Goal: Communication & Community: Answer question/provide support

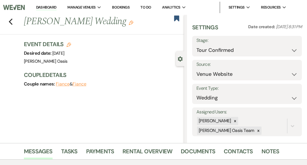
select select "4"
select select "5"
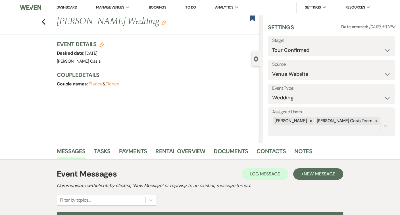
click at [70, 9] on link "Dashboard" at bounding box center [67, 7] width 20 height 5
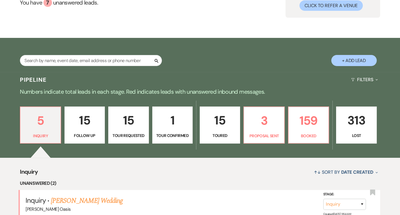
scroll to position [63, 0]
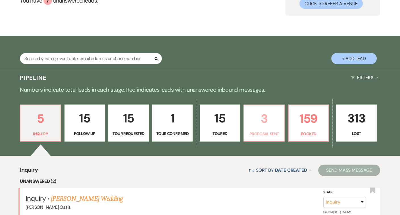
click at [271, 121] on p "3" at bounding box center [264, 118] width 33 height 19
select select "6"
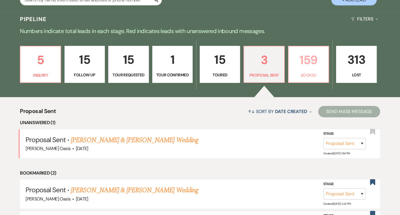
click at [303, 74] on p "Booked" at bounding box center [308, 75] width 33 height 6
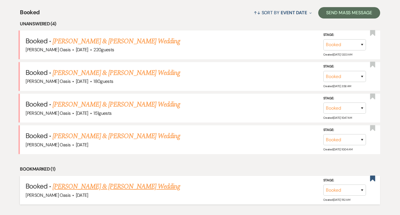
scroll to position [220, 0]
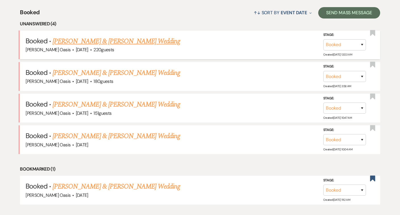
click at [117, 42] on link "Emily Rojas & Bryan Candia's Wedding" at bounding box center [116, 41] width 127 height 10
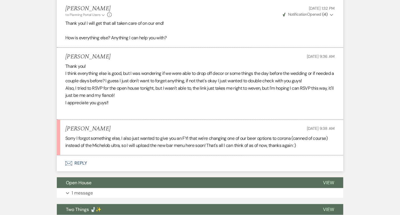
scroll to position [979, 0]
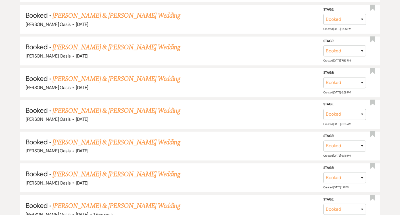
scroll to position [220, 0]
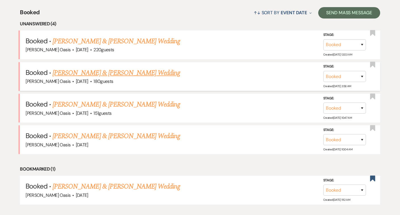
click at [76, 74] on link "Nikki Flygare & Jake Mortenson Wedding" at bounding box center [116, 73] width 127 height 10
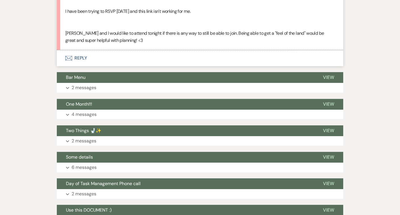
scroll to position [433, 0]
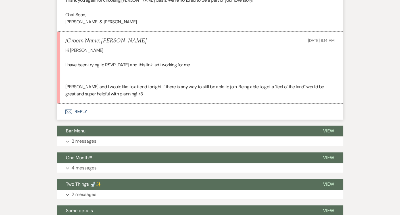
click at [86, 104] on button "Envelope Reply" at bounding box center [200, 112] width 287 height 16
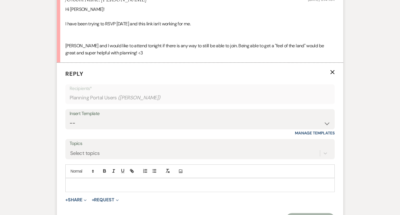
scroll to position [481, 0]
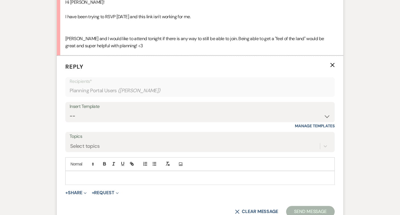
click at [102, 174] on p at bounding box center [200, 177] width 261 height 6
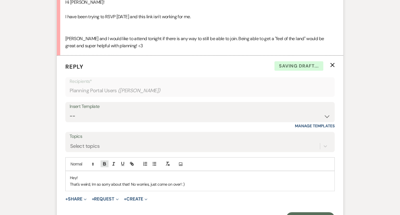
copy div "Hey! That's weird, Im so sorry about that! No worries, just come on over! :)"
click at [316, 212] on button "Send Message" at bounding box center [310, 217] width 49 height 11
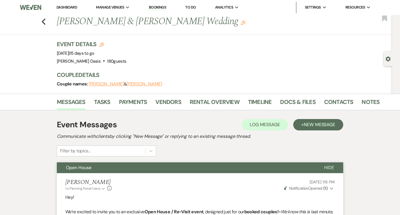
scroll to position [0, 0]
click at [44, 21] on icon "Previous" at bounding box center [44, 21] width 4 height 7
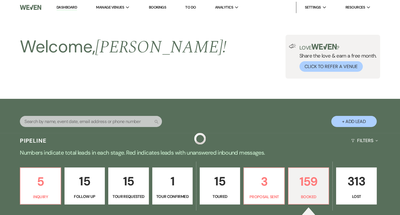
scroll to position [220, 0]
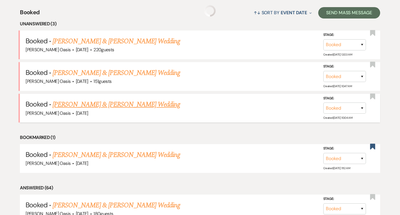
click at [109, 99] on link "Michaela Kappos & Jacob Schuster's Wedding" at bounding box center [116, 104] width 127 height 10
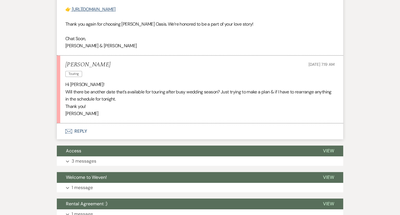
click at [115, 127] on button "Envelope Reply" at bounding box center [200, 131] width 287 height 16
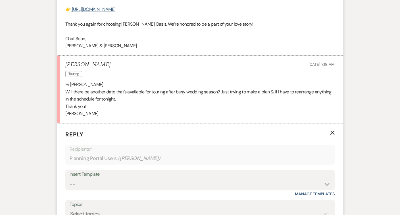
scroll to position [502, 0]
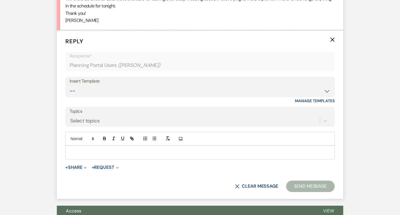
click at [102, 149] on p at bounding box center [200, 152] width 261 height 6
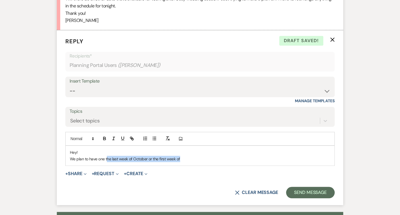
drag, startPoint x: 189, startPoint y: 150, endPoint x: 106, endPoint y: 152, distance: 82.8
click at [106, 156] on p "We plan to have one the last week of October or the first week of" at bounding box center [200, 159] width 261 height 6
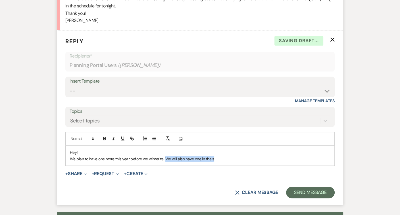
drag, startPoint x: 165, startPoint y: 151, endPoint x: 267, endPoint y: 147, distance: 102.5
click at [267, 156] on p "We plan to have one more this year before we winterize. We will also have one i…" at bounding box center [200, 159] width 261 height 6
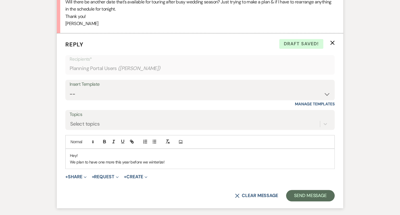
scroll to position [518, 0]
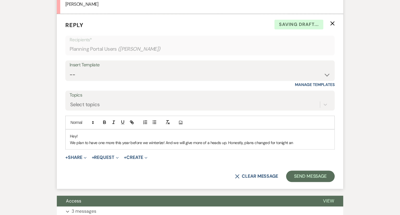
click at [226, 139] on p "We plan to have one more this year before we winterize! And we will give more o…" at bounding box center [200, 142] width 261 height 6
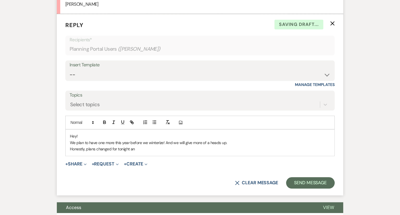
click at [96, 146] on p "Honestly, plans changed for tonight an" at bounding box center [200, 149] width 261 height 6
drag, startPoint x: 152, startPoint y: 143, endPoint x: 126, endPoint y: 142, distance: 26.2
click at [126, 146] on p "Honestly, plans just changed for tonight an" at bounding box center [200, 149] width 261 height 6
drag, startPoint x: 164, startPoint y: 134, endPoint x: 242, endPoint y: 135, distance: 77.7
click at [242, 139] on p "We plan to have one more this year before we winterize! And we will give more o…" at bounding box center [200, 142] width 261 height 6
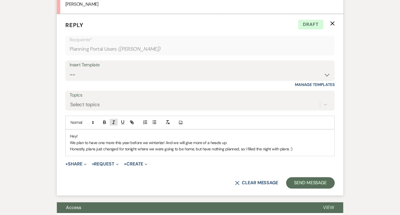
click at [113, 121] on line "button" at bounding box center [113, 122] width 1 height 3
click at [117, 139] on p "We plan to have one more this year before we winterize! And we will give more o…" at bounding box center [200, 142] width 261 height 6
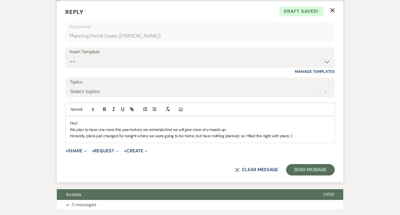
scroll to position [531, 0]
click at [295, 133] on p "Honestly, plans just changed for tonight where we were going to be home, but ha…" at bounding box center [200, 136] width 261 height 6
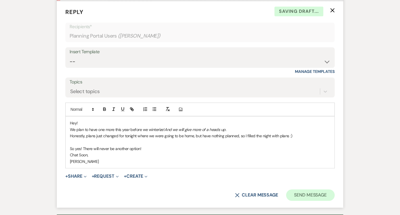
click at [313, 189] on button "Send Message" at bounding box center [310, 194] width 49 height 11
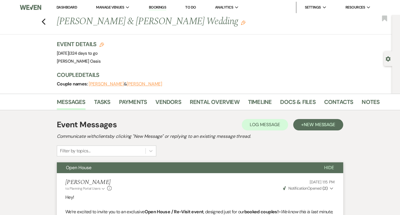
scroll to position [0, 0]
click at [71, 9] on link "Dashboard" at bounding box center [67, 7] width 20 height 5
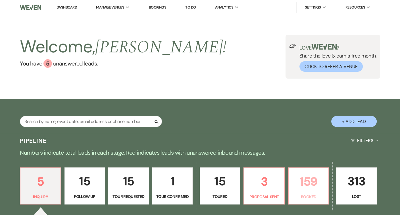
click at [323, 199] on link "159 Booked" at bounding box center [308, 185] width 41 height 37
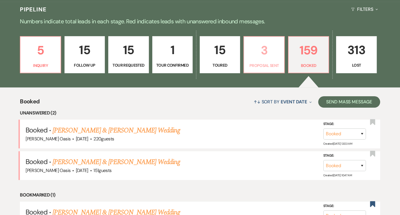
scroll to position [140, 0]
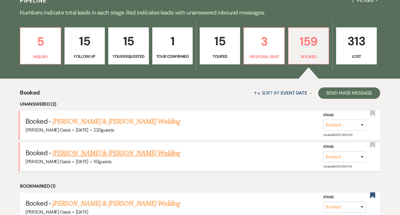
click at [151, 150] on link "Kylie Carlson & Timothy Gregory's Wedding" at bounding box center [116, 153] width 127 height 10
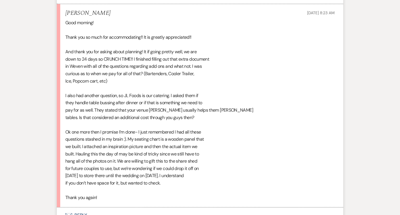
scroll to position [667, 0]
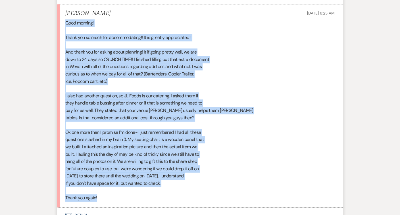
drag, startPoint x: 103, startPoint y: 187, endPoint x: 53, endPoint y: 16, distance: 178.2
copy div "Good morning! Thank you so much for accommodating!! It is greatly appreciated!!…"
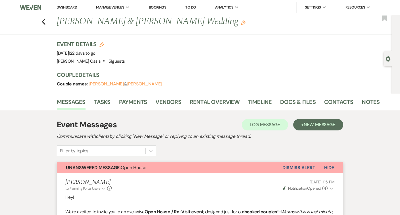
scroll to position [0, 0]
click at [301, 94] on div "Messages Tasks Payments Vendors Rental Overview Timeline Docs & Files Contacts …" at bounding box center [200, 102] width 400 height 16
click at [301, 100] on link "Docs & Files" at bounding box center [297, 103] width 35 height 13
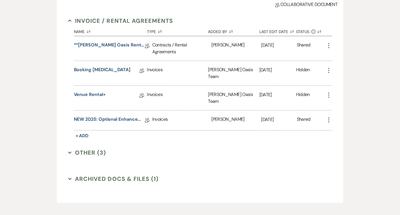
scroll to position [150, 0]
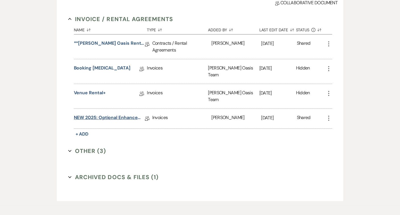
click at [115, 114] on link "NEW 2025: Optional Enhancements + Information" at bounding box center [109, 118] width 71 height 9
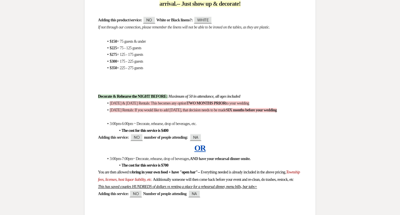
scroll to position [933, 0]
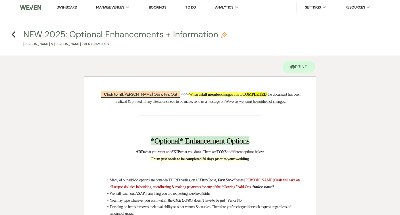
scroll to position [0, 0]
click at [11, 34] on icon "Previous" at bounding box center [13, 34] width 4 height 7
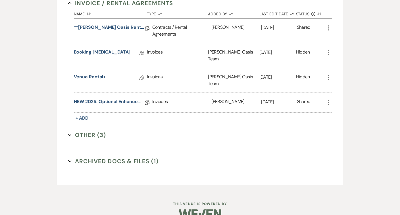
scroll to position [166, 0]
click at [99, 131] on button "Other (3) Expand" at bounding box center [87, 135] width 38 height 9
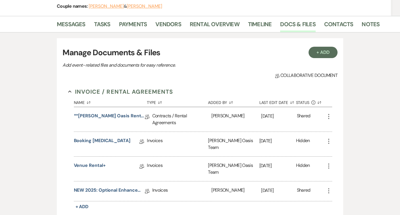
scroll to position [75, 0]
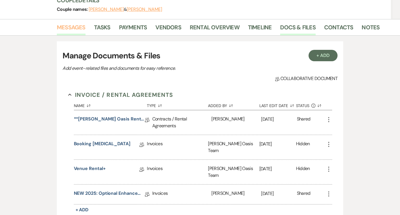
click at [77, 24] on link "Messages" at bounding box center [71, 29] width 29 height 13
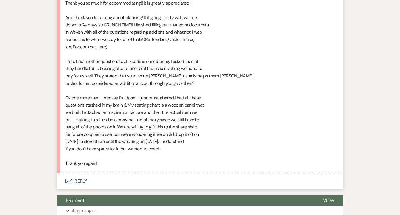
click at [103, 173] on button "Envelope Reply" at bounding box center [200, 181] width 287 height 16
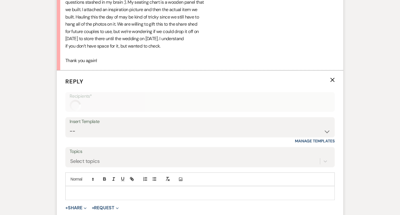
scroll to position [840, 0]
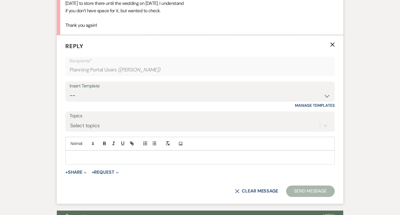
click at [106, 154] on p at bounding box center [200, 157] width 261 height 6
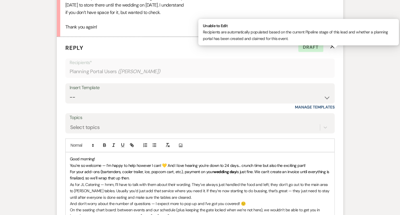
scroll to position [838, 0]
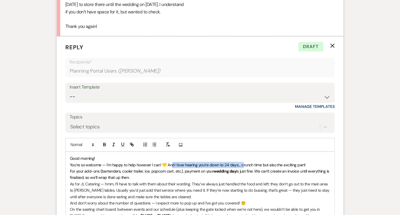
drag, startPoint x: 241, startPoint y: 152, endPoint x: 172, endPoint y: 153, distance: 70.0
click at [171, 162] on span "You’re so welcome — I’m happy to help however I can! 💛 And I love hearing you’r…" at bounding box center [188, 164] width 236 height 5
click at [272, 162] on p "You’re so welcome — I’m happy to help however I can! 💛 We are definitely to cru…" at bounding box center [200, 165] width 261 height 6
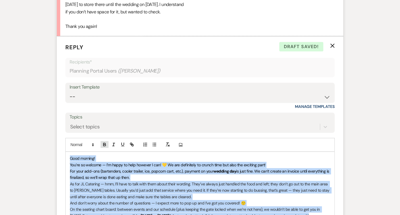
click at [104, 143] on icon "button" at bounding box center [105, 143] width 2 height 1
click at [160, 168] on p "For your add-ons (bartenders, cooler trailer, ice, popcorn cart, etc.), payment…" at bounding box center [200, 174] width 261 height 13
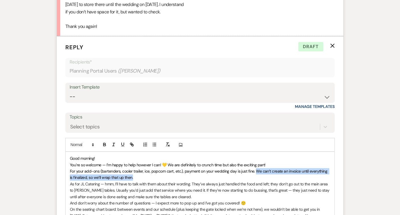
drag, startPoint x: 255, startPoint y: 157, endPoint x: 285, endPoint y: 164, distance: 30.4
click at [285, 168] on p "For your add-ons (bartenders, cooler trailer, ice, popcorn cart, etc.), payment…" at bounding box center [200, 174] width 261 height 13
click at [113, 142] on icon "button" at bounding box center [113, 144] width 5 height 5
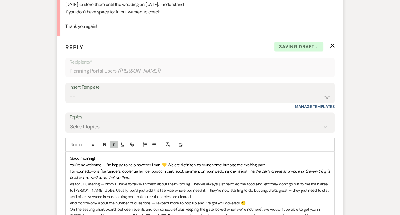
click at [262, 168] on em "We can’t create an invoice until everything is finalized, so we’ll wrap that up…" at bounding box center [200, 173] width 261 height 11
click at [261, 168] on span "We just can’t create an invoice until everything is finalized, so we’ll wrap th…" at bounding box center [193, 173] width 247 height 11
click at [108, 168] on span "We just can’t create an invoice until everything is finalized, so we’ll wrap th…" at bounding box center [193, 173] width 246 height 11
click at [182, 168] on p "For your add-ons (bartenders, cooler trailer, ice, popcorn cart, etc.), payment…" at bounding box center [200, 174] width 261 height 13
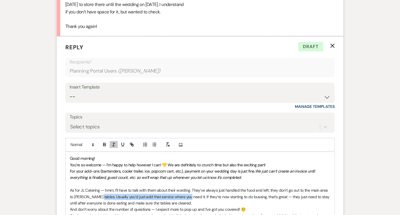
drag, startPoint x: 185, startPoint y: 183, endPoint x: 96, endPoint y: 184, distance: 88.2
click at [96, 187] on p "As for JL Catering — hmm, I’ll have to talk with them about their wording. They…" at bounding box center [200, 196] width 261 height 19
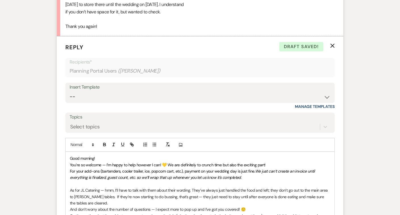
click at [91, 191] on p "As for JL Catering — hmm, I’ll have to talk with them about their wording. They…" at bounding box center [200, 196] width 261 height 19
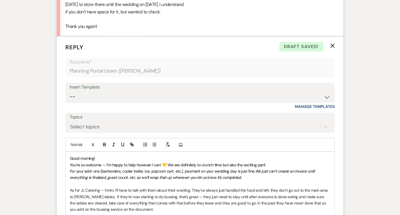
click at [308, 188] on p "As for JL Catering — hmm, I’ll have to talk with them about their wording. They…" at bounding box center [200, 200] width 261 height 26
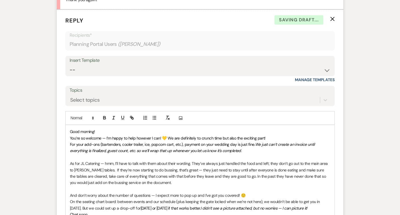
scroll to position [866, 0]
click at [204, 191] on p "And don’t worry about the number of questions — I expect more to pop up and I’v…" at bounding box center [200, 194] width 261 height 6
drag, startPoint x: 204, startPoint y: 180, endPoint x: 162, endPoint y: 181, distance: 42.4
click at [162, 191] on p "And don’t worry about the number of questions — I expect more to pop up and I’v…" at bounding box center [200, 194] width 261 height 6
click at [218, 191] on p "And don’t worry about the number of questions, I’ve got you covered! 🙂" at bounding box center [200, 194] width 261 height 6
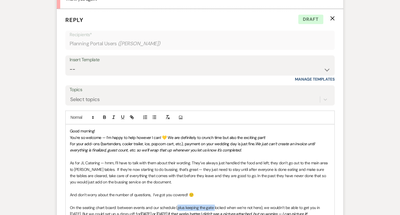
drag, startPoint x: 213, startPoint y: 193, endPoint x: 177, endPoint y: 195, distance: 35.9
click at [177, 204] on p "On the seating chart board: between events and our schedule (plus keeping the g…" at bounding box center [200, 210] width 261 height 13
drag, startPoint x: 203, startPoint y: 199, endPoint x: 184, endPoint y: 198, distance: 18.8
click at [182, 211] on span "Wednesday or Thursday if that works better." at bounding box center [152, 213] width 60 height 5
click at [329, 204] on p "On the seating chart board: between events and our schedule (since the gates lo…" at bounding box center [200, 210] width 261 height 13
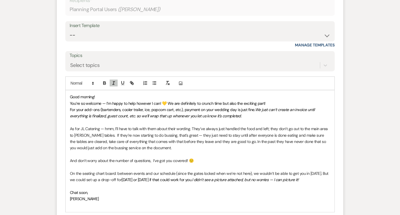
scroll to position [907, 0]
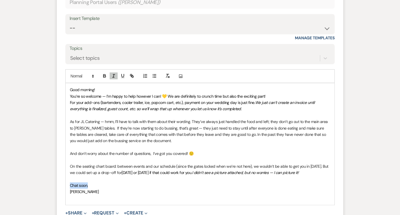
drag, startPoint x: 93, startPoint y: 170, endPoint x: 63, endPoint y: 170, distance: 29.6
click at [63, 170] on form "Reply X Saving draft... Recipients* Planning Portal Users ( Kylie Carlson ) Ins…" at bounding box center [200, 106] width 287 height 277
click at [68, 170] on div "Good morning! You’re so welcome — I’m happy to help however I can! 💛 We are def…" at bounding box center [200, 143] width 269 height 121
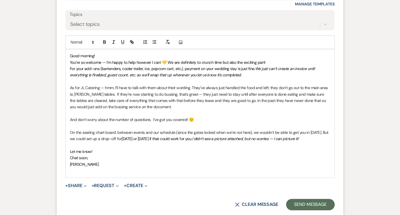
scroll to position [942, 0]
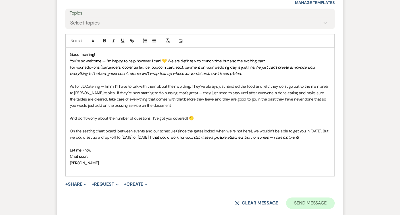
click at [307, 197] on button "Send Message" at bounding box center [310, 202] width 49 height 11
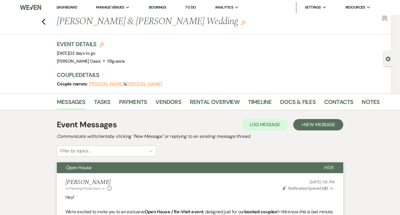
scroll to position [0, 0]
click at [43, 20] on use "button" at bounding box center [44, 21] width 4 height 6
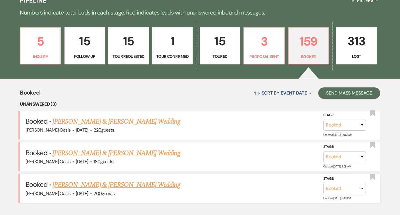
click at [124, 183] on link "Kristi Pilz & Clint Mattson's Wedding" at bounding box center [116, 184] width 127 height 10
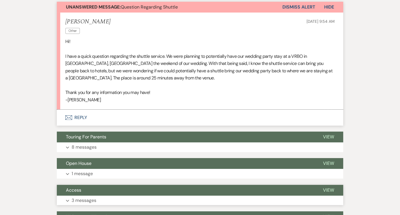
scroll to position [153, 0]
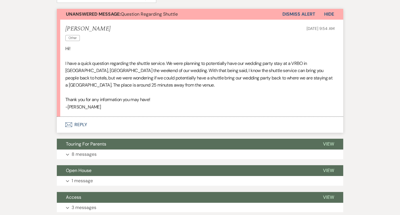
click at [96, 122] on button "Envelope Reply" at bounding box center [200, 125] width 287 height 16
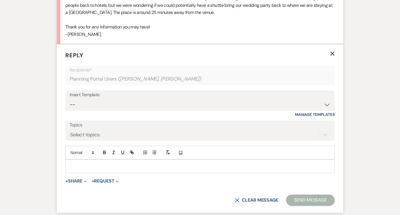
scroll to position [243, 0]
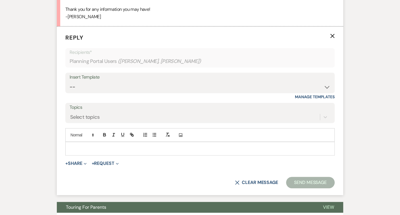
click at [109, 145] on p at bounding box center [200, 148] width 261 height 6
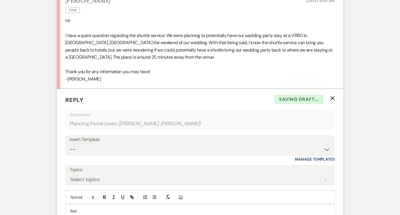
scroll to position [174, 0]
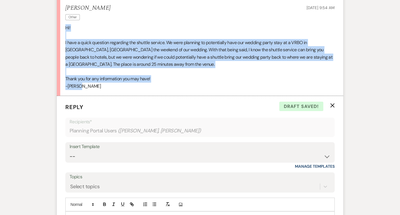
drag, startPoint x: 78, startPoint y: 82, endPoint x: 58, endPoint y: 23, distance: 62.3
click at [58, 23] on li "Kristi Pilz Other Sep 17, 2025, 9:54 AM Hi! I have a quick question regarding t…" at bounding box center [200, 47] width 287 height 97
copy div "Hi! I have a quick question regarding the shuttle service. We were planning to …"
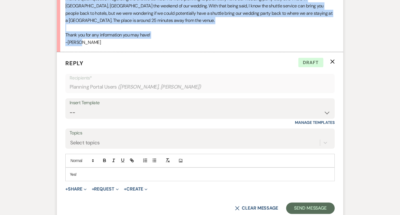
scroll to position [223, 0]
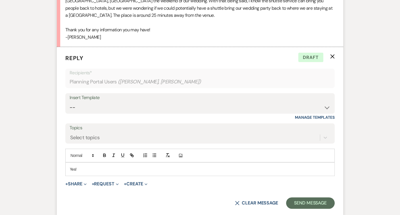
click at [149, 167] on p "Yes!" at bounding box center [200, 169] width 261 height 6
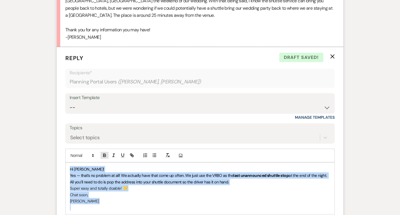
click at [103, 152] on icon "button" at bounding box center [104, 154] width 5 height 5
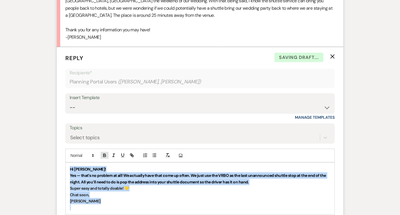
click at [103, 152] on icon "button" at bounding box center [104, 154] width 5 height 5
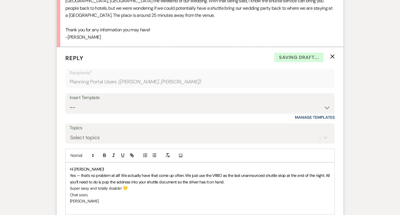
click at [102, 185] on p "Super easy and totally doable! 💛" at bounding box center [200, 188] width 261 height 6
click at [186, 173] on span "Yes — that’s no problem at all! We actually have that come up often. We just us…" at bounding box center [200, 178] width 261 height 11
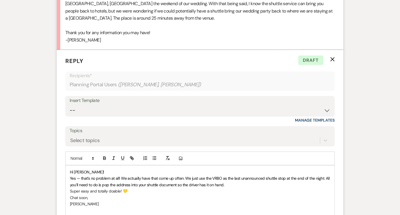
scroll to position [220, 0]
drag, startPoint x: 200, startPoint y: 180, endPoint x: 184, endPoint y: 180, distance: 16.2
click at [184, 180] on span "Yes — that’s no problem at all! We actually have that come up often. We just us…" at bounding box center [200, 180] width 261 height 11
click at [181, 179] on span "Yes — that’s no problem at all! We actually have that come up often. We just us…" at bounding box center [200, 180] width 261 height 11
drag, startPoint x: 200, startPoint y: 180, endPoint x: 191, endPoint y: 176, distance: 9.2
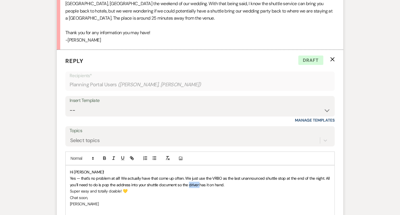
click at [190, 180] on span "Yes — that’s no problem at all! We actually have that come up often. We just us…" at bounding box center [200, 180] width 261 height 11
click at [226, 180] on p "Yes — that’s no problem at all! We actually have that come up often. We just us…" at bounding box center [200, 181] width 261 height 13
click at [136, 189] on p "Super easy and totally doable! 💛" at bounding box center [200, 191] width 261 height 6
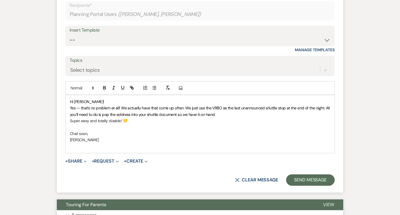
scroll to position [298, 0]
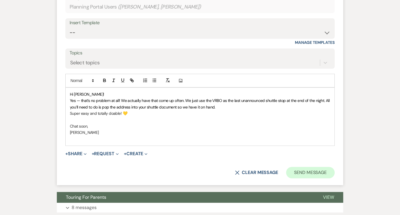
click at [294, 167] on button "Send Message" at bounding box center [310, 172] width 49 height 11
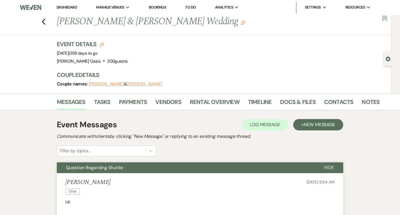
scroll to position [0, 0]
click at [43, 22] on use "button" at bounding box center [44, 21] width 4 height 6
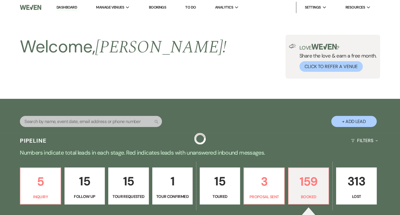
scroll to position [140, 0]
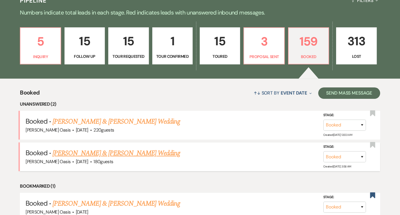
click at [87, 152] on link "Nikki Flygare & Jake Mortenson Wedding" at bounding box center [116, 153] width 127 height 10
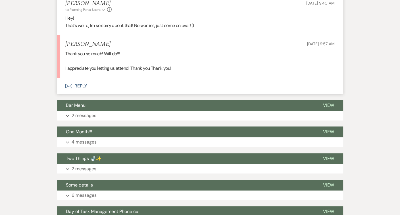
scroll to position [532, 0]
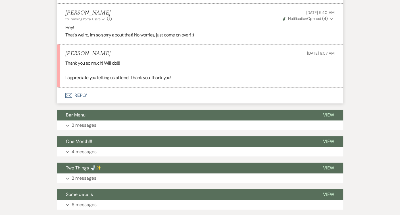
click at [101, 92] on button "Envelope Reply" at bounding box center [200, 95] width 287 height 16
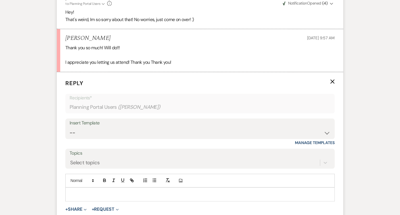
scroll to position [510, 0]
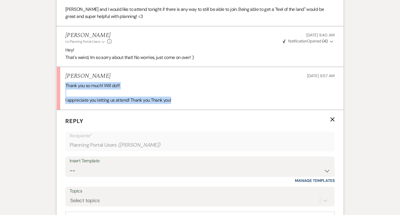
drag, startPoint x: 179, startPoint y: 95, endPoint x: 61, endPoint y: 76, distance: 119.0
click at [61, 76] on li "Nikki Flygare Sep 17, 2025, 9:57 AM Thank you so much! Will do!!! I appreciate …" at bounding box center [200, 88] width 287 height 43
copy div "Thank you so much! Will do!!! I appreciate you letting us attend! Thank you Tha…"
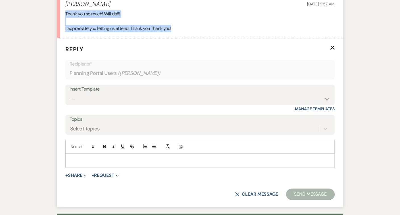
scroll to position [584, 0]
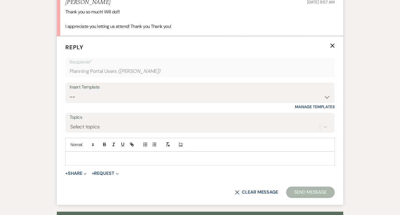
click at [160, 155] on p at bounding box center [200, 158] width 261 height 6
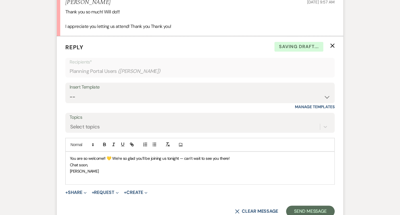
click at [112, 156] on span "You are so welcome!! 💛 We’re so glad you’ll be joining us tonight — can’t wait …" at bounding box center [150, 158] width 160 height 5
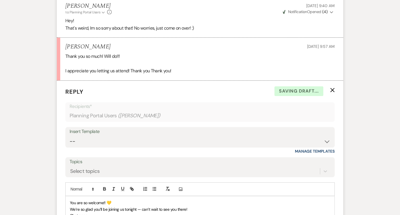
scroll to position [560, 0]
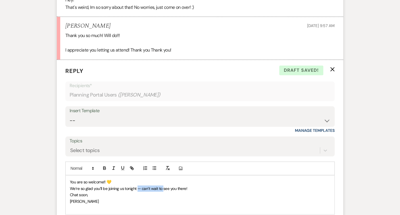
drag, startPoint x: 164, startPoint y: 179, endPoint x: 137, endPoint y: 179, distance: 26.7
click at [137, 186] on span "﻿ We’re so glad you’ll be joining us tonight — can’t wait to see you there!" at bounding box center [128, 188] width 117 height 5
drag, startPoint x: 98, startPoint y: 185, endPoint x: 45, endPoint y: 184, distance: 52.9
click at [45, 185] on div "Event Messages Log Log Message + New Message Communicate with clients by clicki…" at bounding box center [200, 135] width 324 height 1170
drag, startPoint x: 79, startPoint y: 200, endPoint x: 59, endPoint y: 188, distance: 23.4
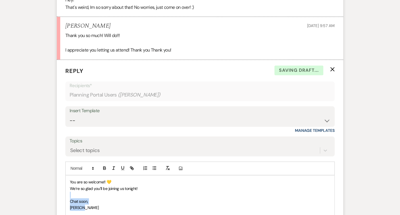
click at [59, 188] on form "Reply X Saving draft... Recipients* Planning Portal Users ( Nikki Flygare ) Ins…" at bounding box center [200, 160] width 287 height 200
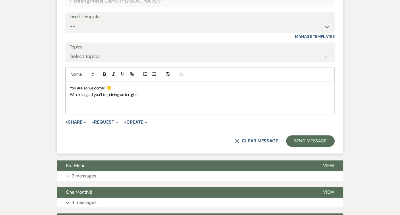
scroll to position [654, 0]
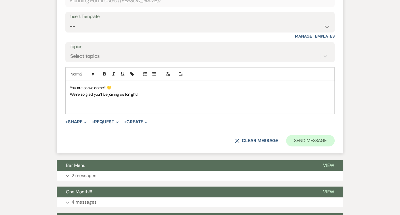
click at [313, 135] on button "Send Message" at bounding box center [310, 140] width 49 height 11
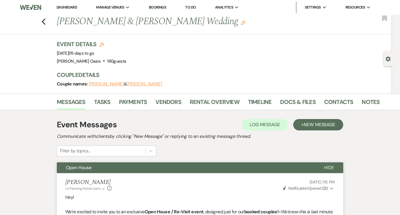
scroll to position [0, 0]
click at [44, 20] on use "button" at bounding box center [44, 21] width 4 height 6
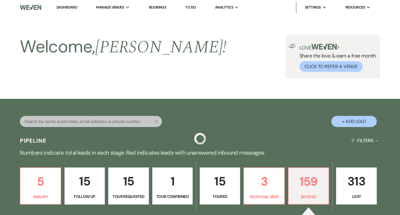
scroll to position [140, 0]
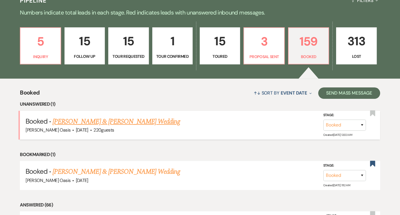
click at [88, 121] on link "Emily Rojas & Bryan Candia's Wedding" at bounding box center [116, 121] width 127 height 10
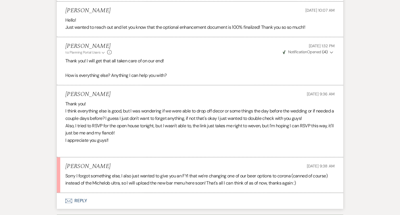
scroll to position [939, 0]
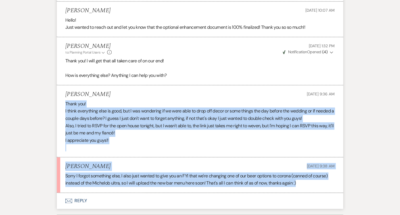
drag, startPoint x: 302, startPoint y: 171, endPoint x: 66, endPoint y: 88, distance: 250.3
copy ul "Thank you! I think everything else is good, but I was wondering if we were able…"
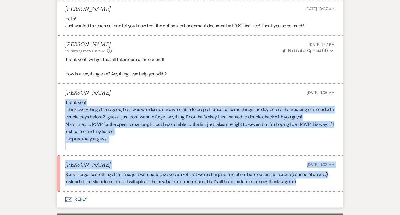
scroll to position [953, 0]
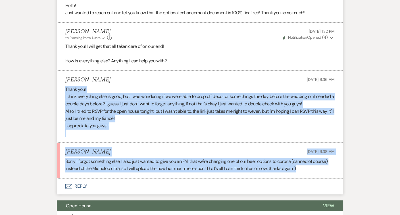
click at [167, 178] on button "Envelope Reply" at bounding box center [200, 186] width 287 height 16
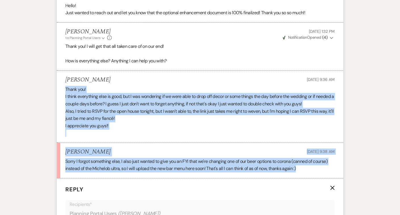
scroll to position [1095, 0]
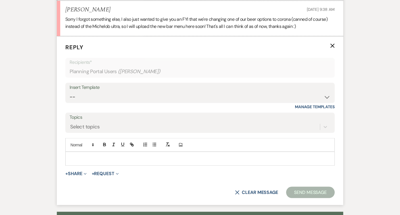
click at [168, 152] on div at bounding box center [200, 158] width 269 height 13
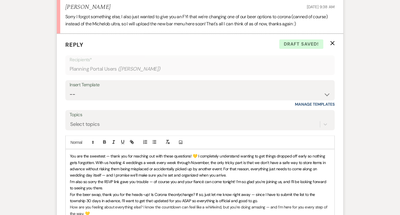
scroll to position [1098, 0]
drag, startPoint x: 197, startPoint y: 142, endPoint x: 55, endPoint y: 138, distance: 142.0
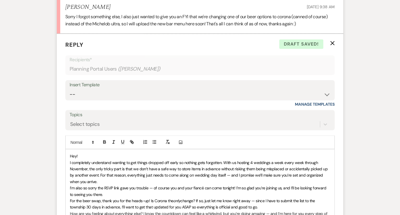
click at [224, 160] on span "I completely understand wanting to get things dropped off early so nothing gets…" at bounding box center [199, 172] width 259 height 24
click at [133, 167] on p "I completely understand wanting to get things dropped off early so nothing gets…" at bounding box center [200, 172] width 261 height 26
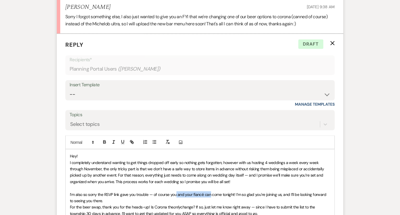
drag, startPoint x: 210, startPoint y: 180, endPoint x: 177, endPoint y: 180, distance: 33.6
click at [177, 191] on span "I’m also so sorry the RSVP link gave you trouble — of course you and your fianc…" at bounding box center [199, 196] width 258 height 11
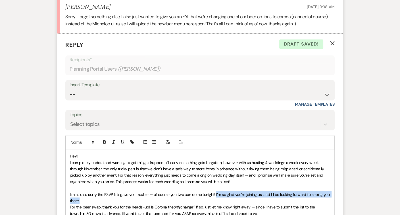
drag, startPoint x: 216, startPoint y: 178, endPoint x: 219, endPoint y: 183, distance: 6.0
click at [219, 191] on p "I’m also so sorry the RSVP link gave you trouble — of course you two can come t…" at bounding box center [200, 197] width 261 height 13
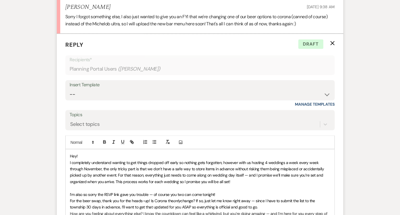
click at [154, 191] on span "I’m also so sorry the RSVP link gave you trouble — of course you two can come t…" at bounding box center [143, 193] width 146 height 5
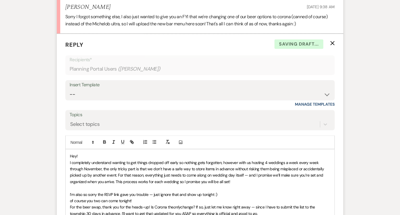
drag, startPoint x: 136, startPoint y: 186, endPoint x: 53, endPoint y: 186, distance: 82.8
drag, startPoint x: 179, startPoint y: 192, endPoint x: 165, endPoint y: 192, distance: 13.7
click at [165, 203] on p "For the beer swap, thank you for the heads-up! Is Corona the only change? If so…" at bounding box center [200, 209] width 261 height 13
click at [113, 139] on icon "button" at bounding box center [113, 141] width 5 height 5
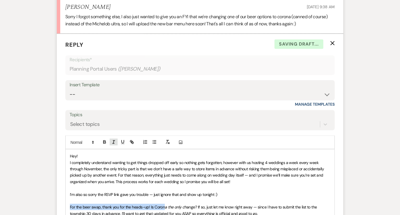
click at [113, 139] on icon "button" at bounding box center [113, 141] width 5 height 5
click at [154, 204] on span "For the beer swap, thank you for the heads-up! Is Corona the only change? If so…" at bounding box center [194, 209] width 248 height 11
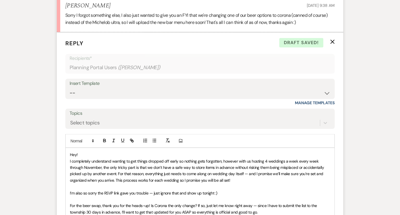
click at [263, 202] on p "For the beer swap, thank you for the heads-up! Is Corona the only change? If so…" at bounding box center [200, 208] width 261 height 13
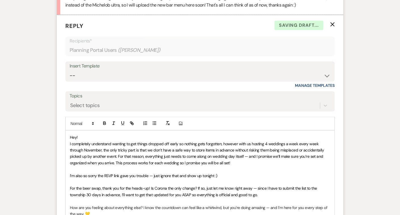
scroll to position [1117, 0]
drag, startPoint x: 265, startPoint y: 193, endPoint x: 266, endPoint y: 198, distance: 5.6
click at [266, 204] on p "How are you feeling about everything else? I know the countdown can feel like a…" at bounding box center [200, 210] width 261 height 13
click at [229, 204] on p "How are you feeling about everything else? I know the countdown can feel like a…" at bounding box center [200, 207] width 261 height 6
click at [296, 204] on p "How are you feeling about everything else? I know the countdown can feel like a…" at bounding box center [200, 207] width 261 height 6
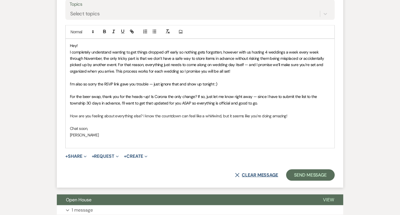
scroll to position [1220, 0]
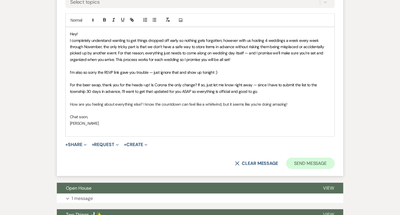
click at [301, 158] on button "Send Message" at bounding box center [310, 163] width 49 height 11
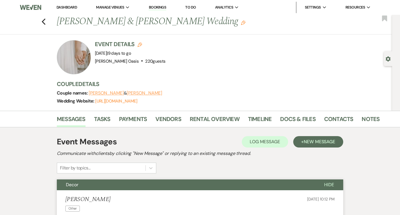
scroll to position [0, 0]
click at [71, 7] on link "Dashboard" at bounding box center [67, 7] width 20 height 5
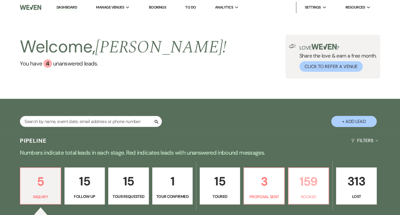
click at [325, 190] on link "159 Booked" at bounding box center [308, 185] width 41 height 37
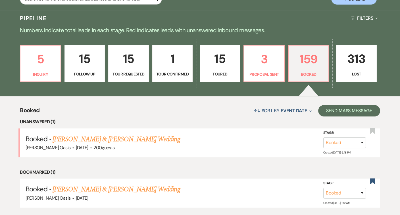
scroll to position [122, 0]
click at [148, 137] on link "Kristi Pilz & Clint Mattson's Wedding" at bounding box center [116, 139] width 127 height 10
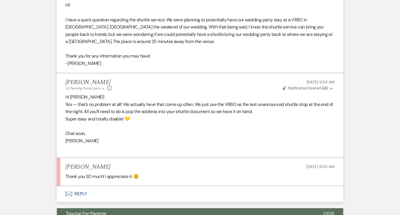
scroll to position [194, 0]
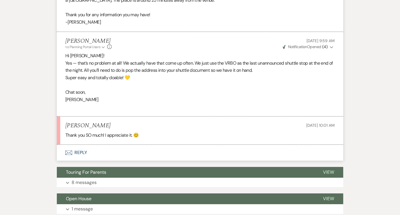
click at [133, 151] on button "Envelope Reply" at bounding box center [200, 152] width 287 height 16
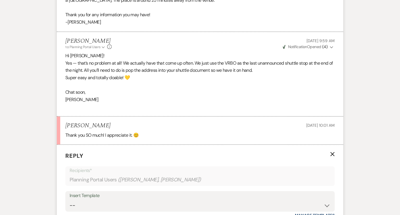
scroll to position [355, 0]
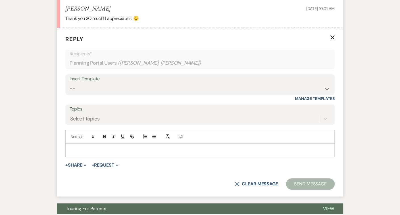
click at [133, 147] on p at bounding box center [200, 150] width 261 height 6
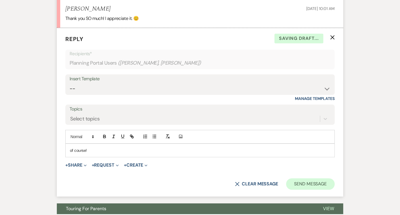
click at [310, 178] on button "Send Message" at bounding box center [310, 183] width 49 height 11
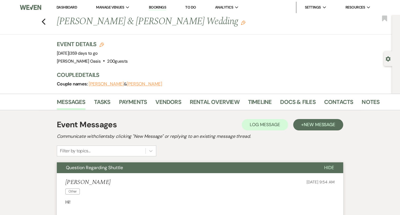
scroll to position [0, 0]
click at [64, 8] on link "Dashboard" at bounding box center [67, 7] width 20 height 5
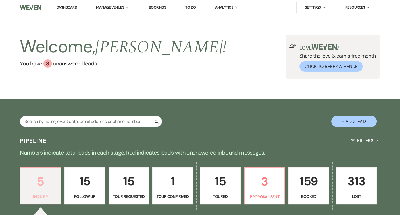
click at [49, 196] on p "Inquiry" at bounding box center [40, 196] width 33 height 6
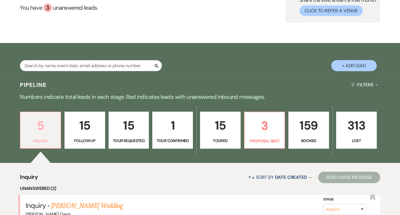
scroll to position [57, 0]
